Goal: Use online tool/utility: Use online tool/utility

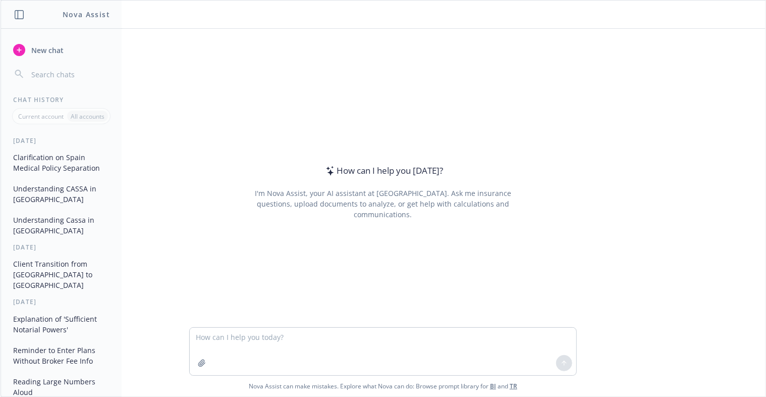
click at [248, 345] on textarea at bounding box center [383, 351] width 387 height 47
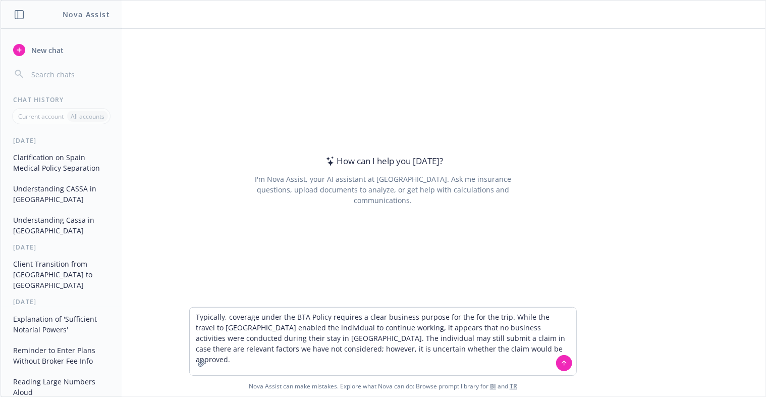
click at [190, 314] on textarea "Typically, coverage under the BTA Policy requires a clear business purpose for …" at bounding box center [383, 341] width 387 height 68
drag, startPoint x: 325, startPoint y: 223, endPoint x: 248, endPoint y: 316, distance: 120.8
click at [246, 313] on div "How can I help you [DATE]? I'm Nova Assist, your AI assistant at Newfront. Ask …" at bounding box center [383, 213] width 765 height 368
click at [245, 319] on textarea "Polish this emailTypically, coverage under the BTA Policy requires a clear busi…" at bounding box center [383, 341] width 387 height 68
click at [643, 206] on div "How can I help you [DATE]? I'm Nova Assist, your AI assistant at Newfront. Ask …" at bounding box center [383, 168] width 765 height 278
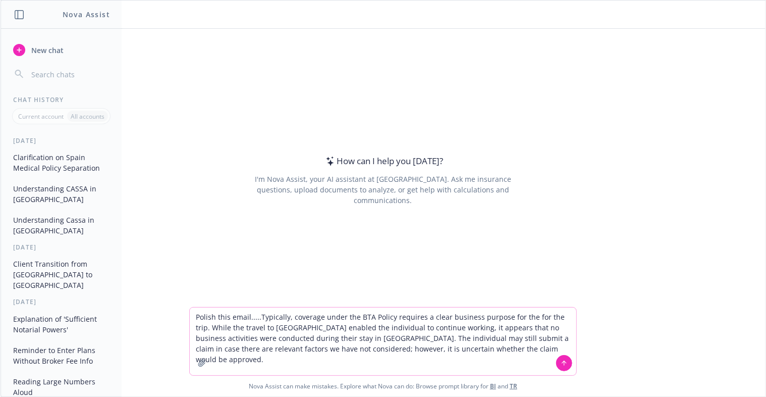
drag, startPoint x: 501, startPoint y: 317, endPoint x: 525, endPoint y: 317, distance: 23.7
click at [525, 317] on textarea "Polish this email.....Typically, coverage under the BTA Policy requires a clear…" at bounding box center [383, 341] width 387 height 68
type textarea "Polish this email.....Typically, coverage under the BTA Policy requires a clear…"
click at [559, 369] on button at bounding box center [564, 363] width 16 height 16
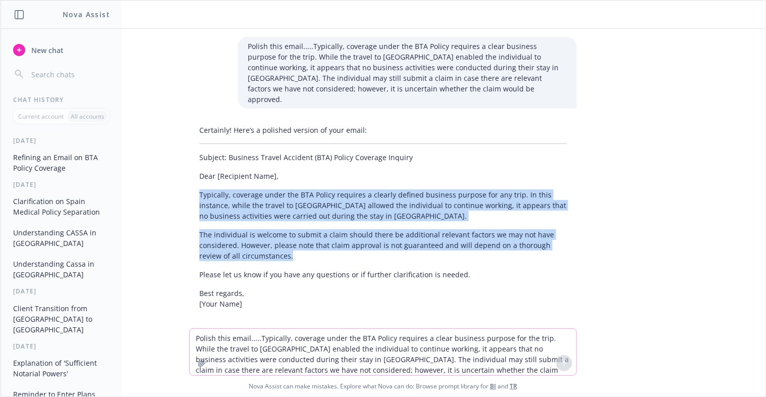
drag, startPoint x: 195, startPoint y: 183, endPoint x: 453, endPoint y: 248, distance: 265.6
click at [453, 248] on div "Certainly! Here’s a polished version of your email: Subject: Business Travel Ac…" at bounding box center [383, 217] width 388 height 192
copy div "Typically, coverage under the BTA Policy requires a clearly defined business pu…"
click at [681, 325] on div at bounding box center [383, 331] width 749 height 12
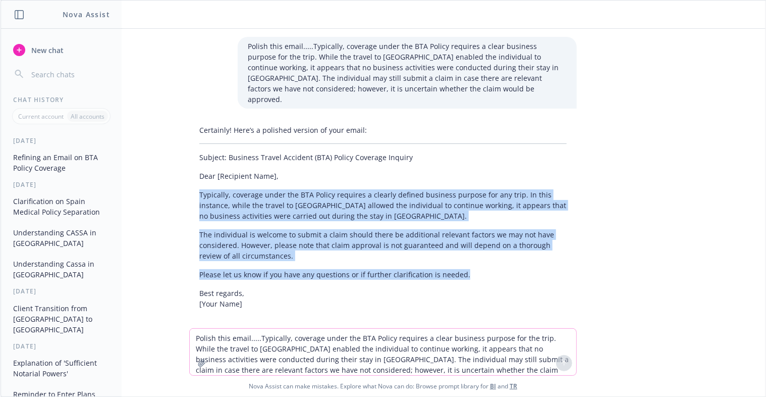
drag, startPoint x: 196, startPoint y: 182, endPoint x: 470, endPoint y: 262, distance: 285.5
click at [470, 262] on div "Certainly! Here’s a polished version of your email: Subject: Business Travel Ac…" at bounding box center [383, 217] width 388 height 192
copy div "Typically, coverage under the BTA Policy requires a clearly defined business pu…"
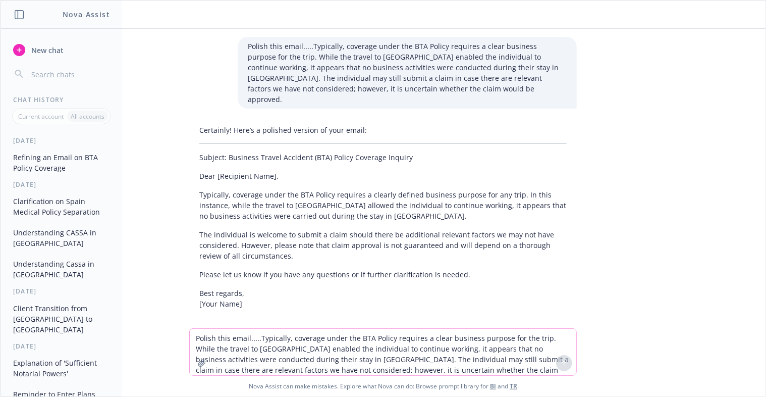
click at [286, 337] on textarea "Polish this email.....Typically, coverage under the BTA Policy requires a clear…" at bounding box center [383, 352] width 387 height 46
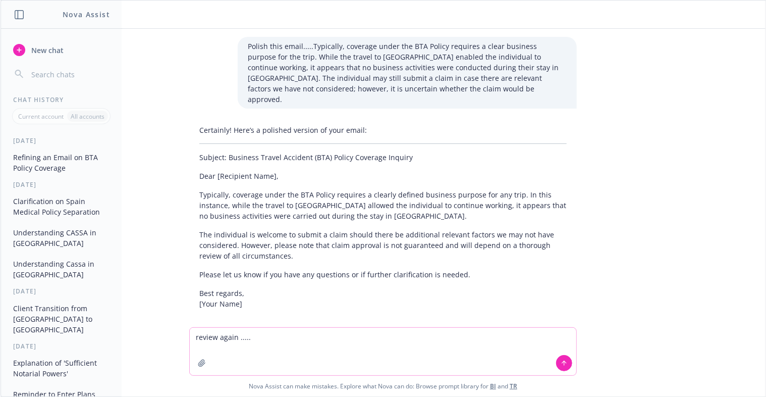
paste textarea "Typically, coverage under the BTA Policy requires a clearly defined business pu…"
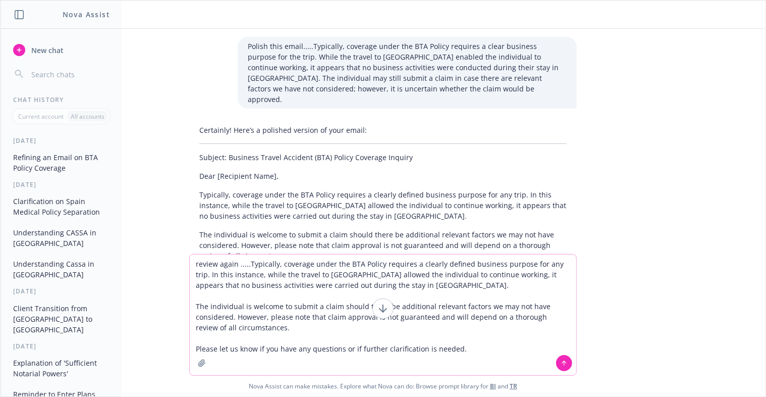
drag, startPoint x: 535, startPoint y: 263, endPoint x: 559, endPoint y: 262, distance: 23.7
click at [559, 262] on textarea "review again .....Typically, coverage under the BTA Policy requires a clearly d…" at bounding box center [383, 314] width 387 height 121
drag, startPoint x: 362, startPoint y: 287, endPoint x: 214, endPoint y: 275, distance: 149.0
click at [214, 275] on textarea "review again .....Typically, coverage under the BTA Policy requires a clearly d…" at bounding box center [383, 314] width 387 height 121
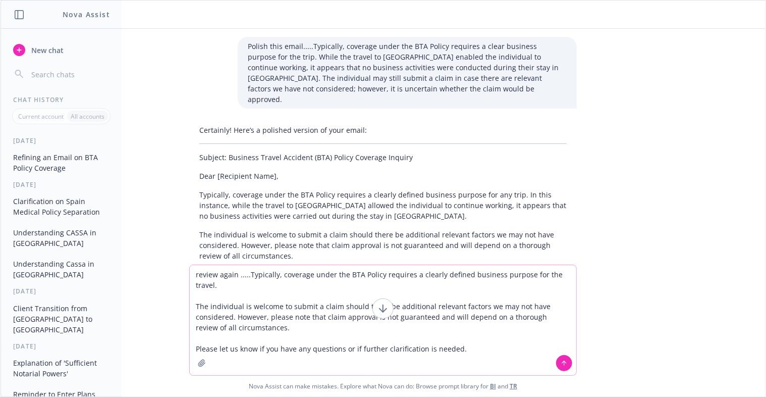
click at [237, 286] on textarea "review again .....Typically, coverage under the BTA Policy requires a clearly d…" at bounding box center [383, 320] width 387 height 110
click at [408, 285] on textarea "review again .....Typically, coverage under the BTA Policy requires a clearly d…" at bounding box center [383, 320] width 387 height 110
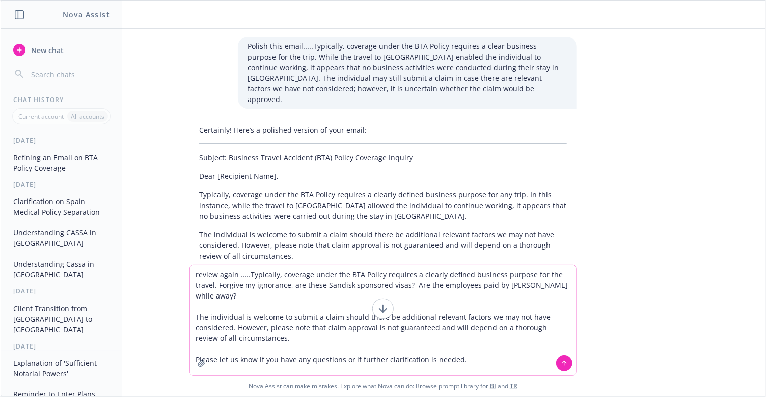
drag, startPoint x: 330, startPoint y: 350, endPoint x: 149, endPoint y: 308, distance: 184.9
click at [149, 308] on div "review again .....Typically, coverage under the BTA Policy requires a clearly d…" at bounding box center [383, 331] width 765 height 132
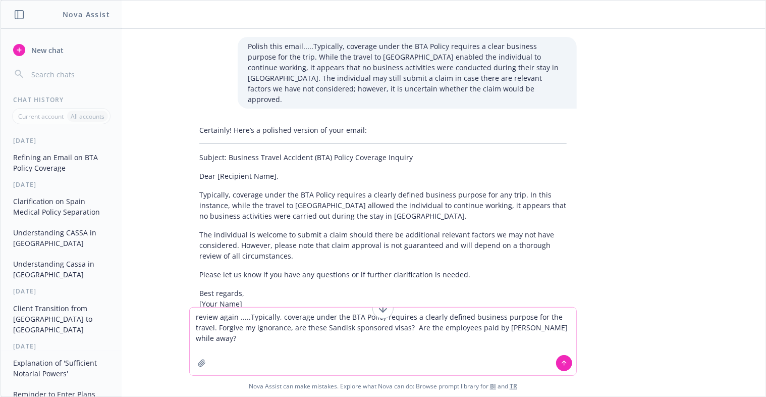
type textarea "review again .....Typically, coverage under the BTA Policy requires a clearly d…"
click at [563, 365] on icon at bounding box center [564, 362] width 7 height 7
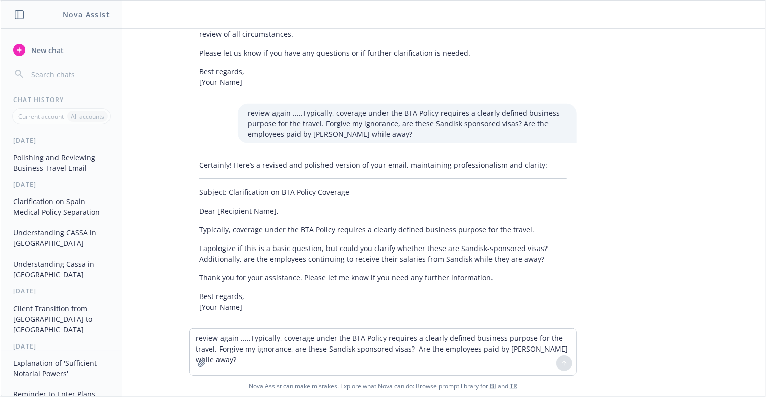
scroll to position [222, 0]
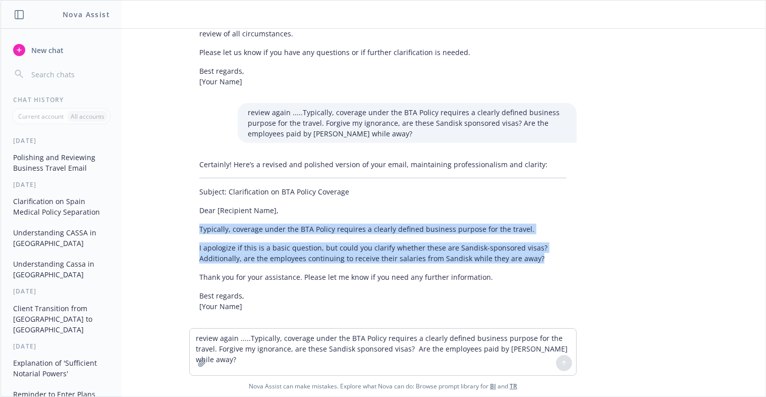
drag, startPoint x: 521, startPoint y: 247, endPoint x: 168, endPoint y: 222, distance: 353.8
click at [168, 222] on div "Polish this email.....Typically, coverage under the BTA Policy requires a clear…" at bounding box center [383, 178] width 765 height 299
copy div "Typically, coverage under the BTA Policy requires a clearly defined business pu…"
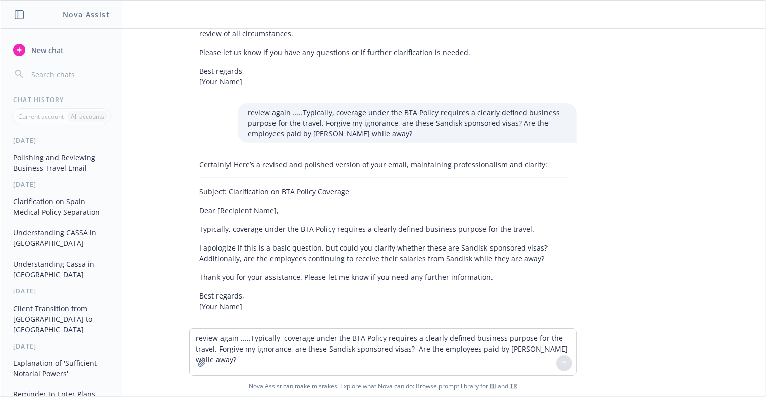
drag, startPoint x: 565, startPoint y: 270, endPoint x: 471, endPoint y: 361, distance: 131.4
click at [564, 279] on div "Certainly! Here’s a revised and polished version of your email, maintaining pro…" at bounding box center [383, 235] width 388 height 161
click at [328, 354] on textarea "review again .....Typically, coverage under the BTA Policy requires a clearly d…" at bounding box center [383, 352] width 387 height 46
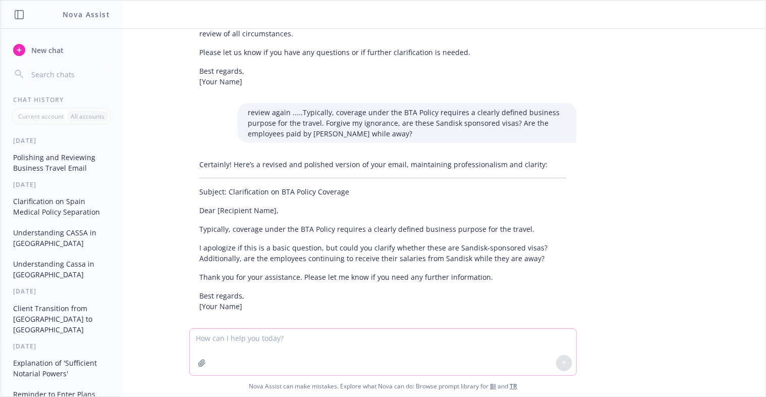
paste textarea "Typically, coverage under the BTA Policy requires a clearly defined business pu…"
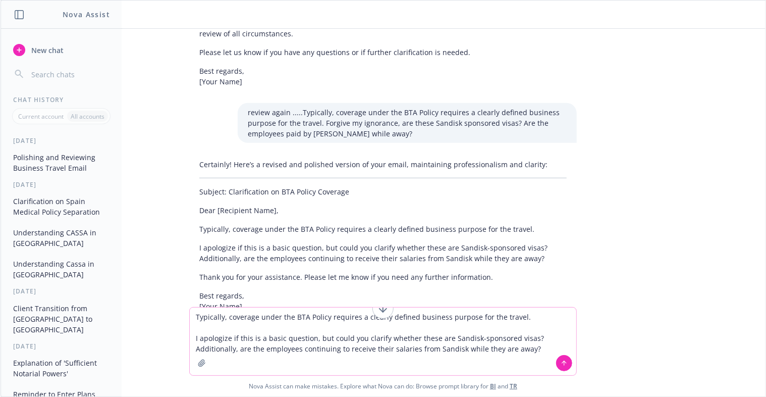
click at [527, 323] on textarea "Typically, coverage under the BTA Policy requires a clearly defined business pu…" at bounding box center [383, 341] width 387 height 68
type textarea "Typically, coverage under the BTA Policy requires a clearly defined business pu…"
drag, startPoint x: 674, startPoint y: 272, endPoint x: 660, endPoint y: 304, distance: 35.3
click at [675, 272] on div "Polish this email.....Typically, coverage under the BTA Policy requires a clear…" at bounding box center [383, 168] width 765 height 278
drag, startPoint x: 624, startPoint y: 275, endPoint x: 614, endPoint y: 281, distance: 11.8
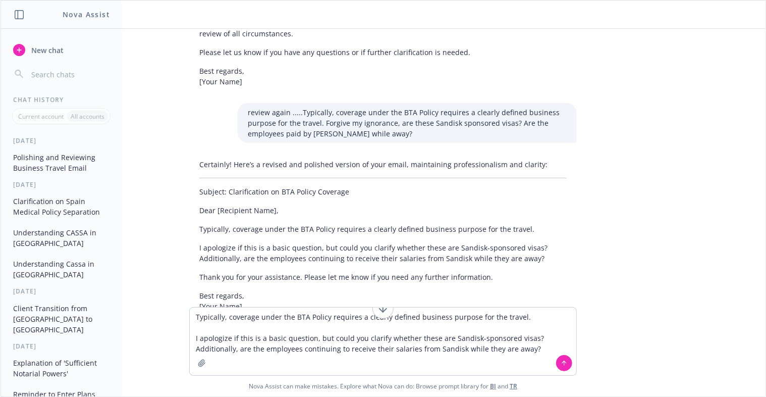
click at [625, 275] on div "Polish this email.....Typically, coverage under the BTA Policy requires a clear…" at bounding box center [383, 168] width 765 height 278
click at [643, 278] on div "Polish this email.....Typically, coverage under the BTA Policy requires a clear…" at bounding box center [383, 168] width 765 height 278
click at [191, 337] on textarea "Typically, coverage under the BTA Policy requires a clearly defined business pu…" at bounding box center [383, 341] width 387 height 68
drag, startPoint x: 609, startPoint y: 226, endPoint x: 598, endPoint y: 231, distance: 12.2
click at [609, 226] on div "Polish this email.....Typically, coverage under the BTA Policy requires a clear…" at bounding box center [383, 168] width 765 height 278
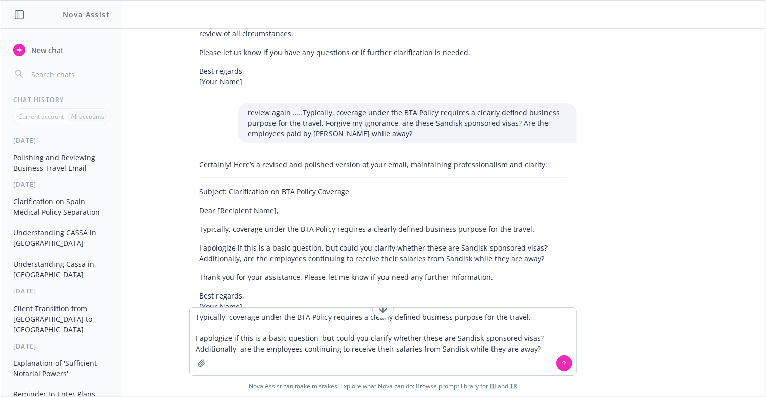
click at [639, 302] on div "Polish this email.....Typically, coverage under the BTA Policy requires a clear…" at bounding box center [383, 168] width 765 height 278
drag, startPoint x: 192, startPoint y: 321, endPoint x: 621, endPoint y: 357, distance: 430.7
click at [637, 353] on div "Typically, coverage under the BTA Policy requires a clearly defined business pu…" at bounding box center [383, 351] width 765 height 89
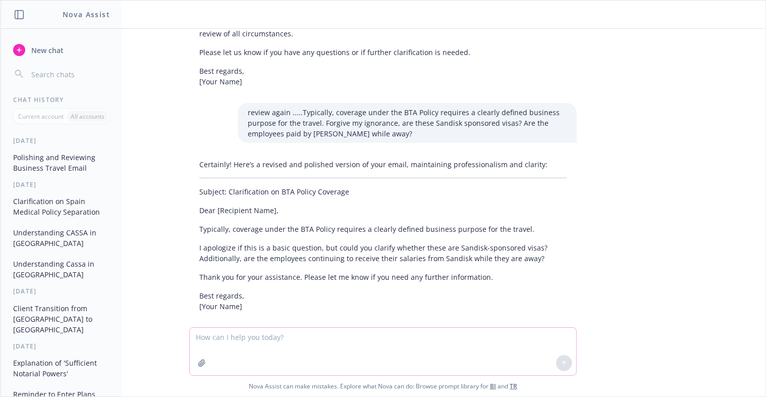
click at [420, 361] on textarea at bounding box center [383, 351] width 387 height 47
paste textarea "• Market Drivers. What industries or client segments are driving insurance dema…"
type textarea "• Market Drivers. What industries or client segments are driving insurance dema…"
click at [561, 365] on icon at bounding box center [564, 362] width 7 height 7
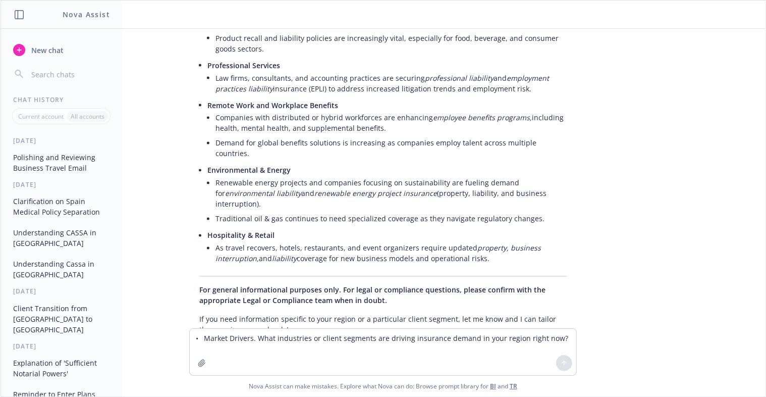
scroll to position [878, 0]
